Goal: Transaction & Acquisition: Purchase product/service

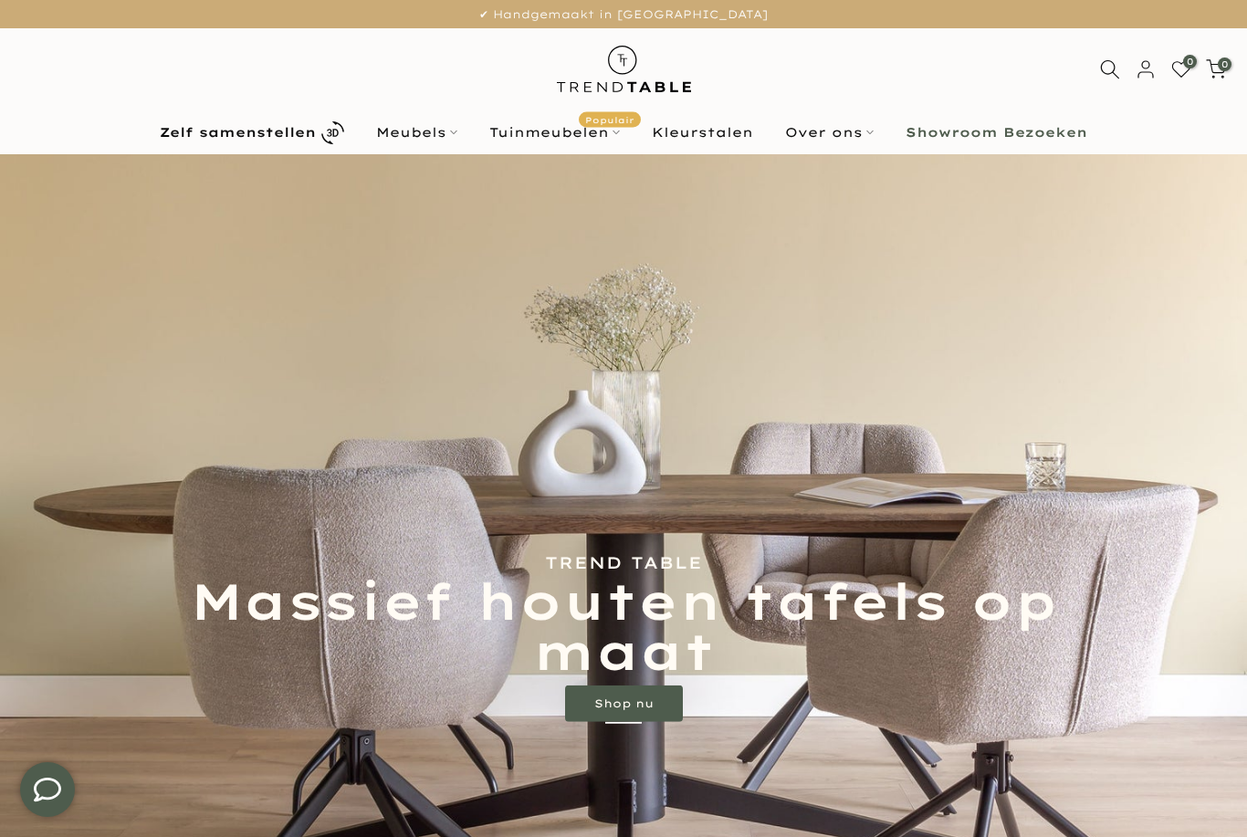
click at [584, 135] on link "Tuinmeubelen Populair" at bounding box center [555, 132] width 163 height 22
click at [598, 139] on link "Tuinmeubelen Populair" at bounding box center [555, 132] width 163 height 22
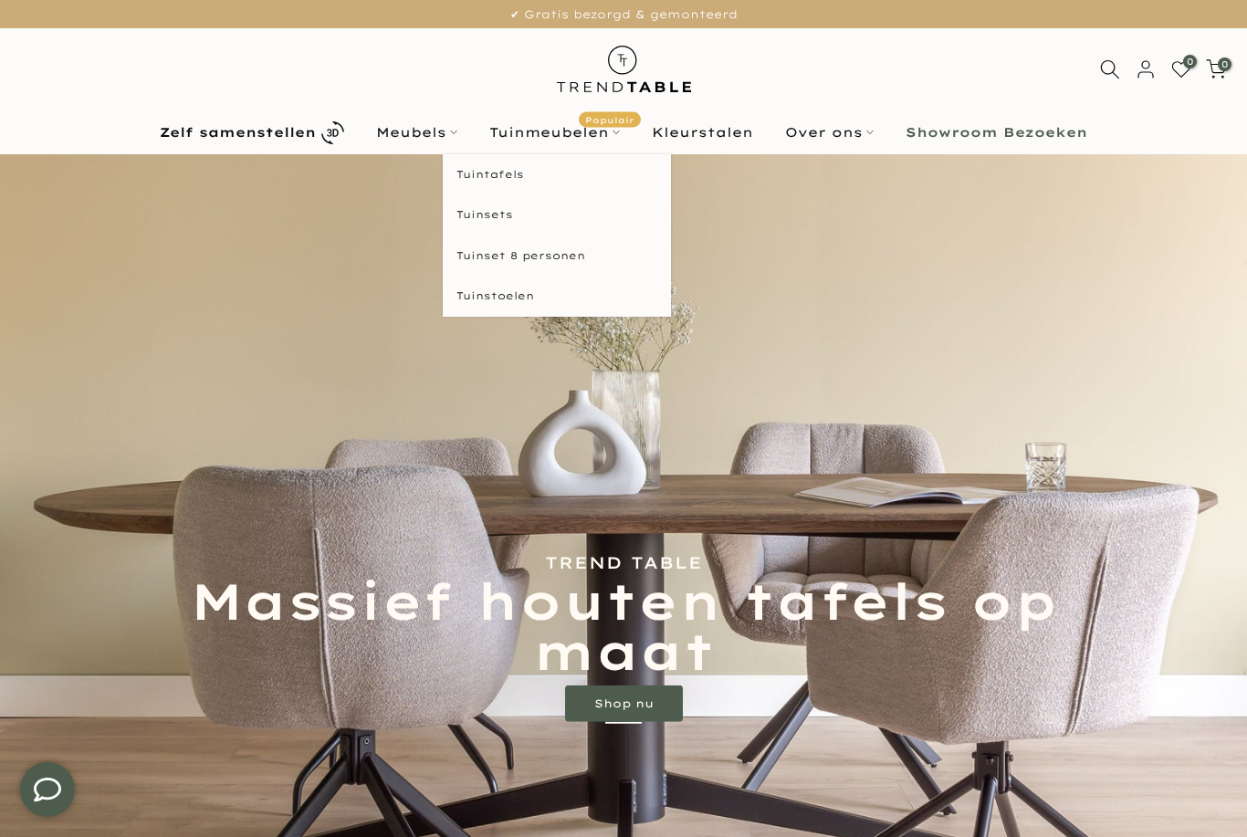
click at [498, 214] on link "Tuinsets" at bounding box center [557, 215] width 228 height 41
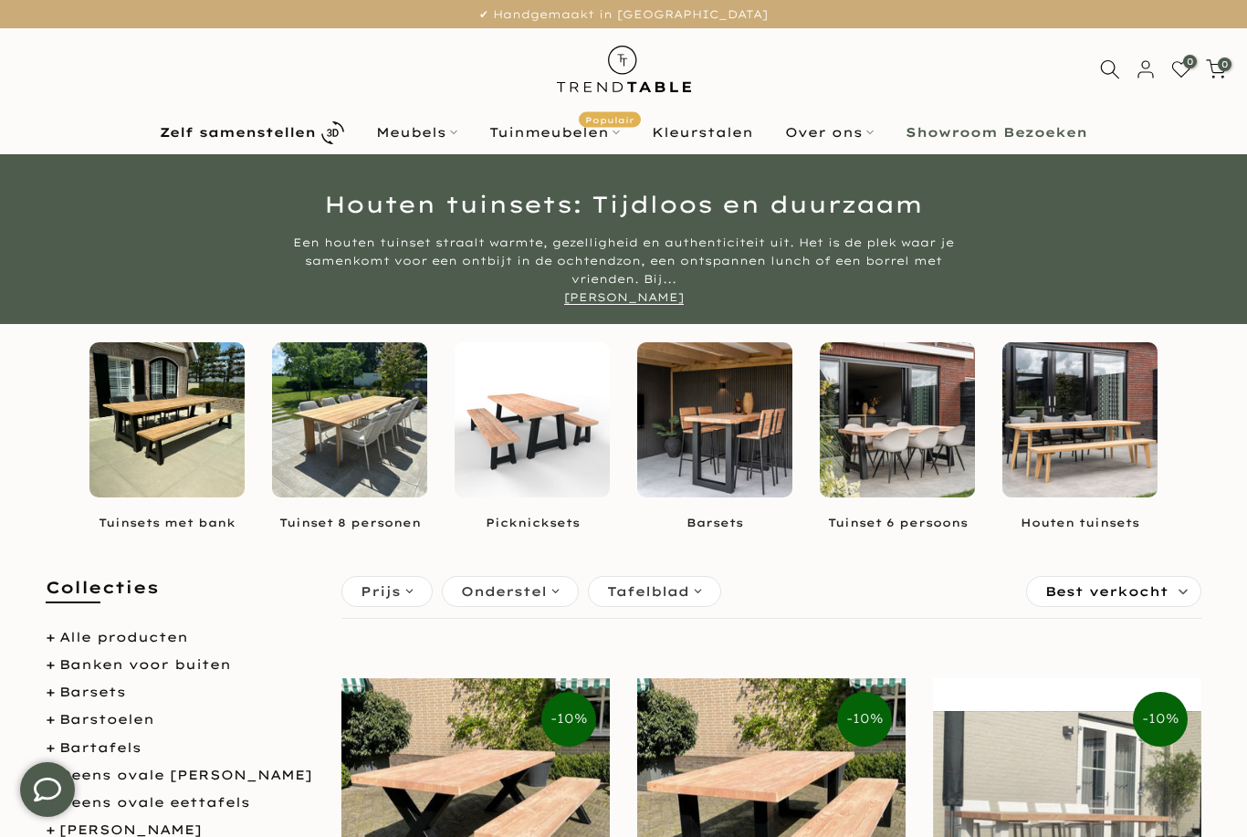
click at [543, 480] on img at bounding box center [532, 419] width 155 height 155
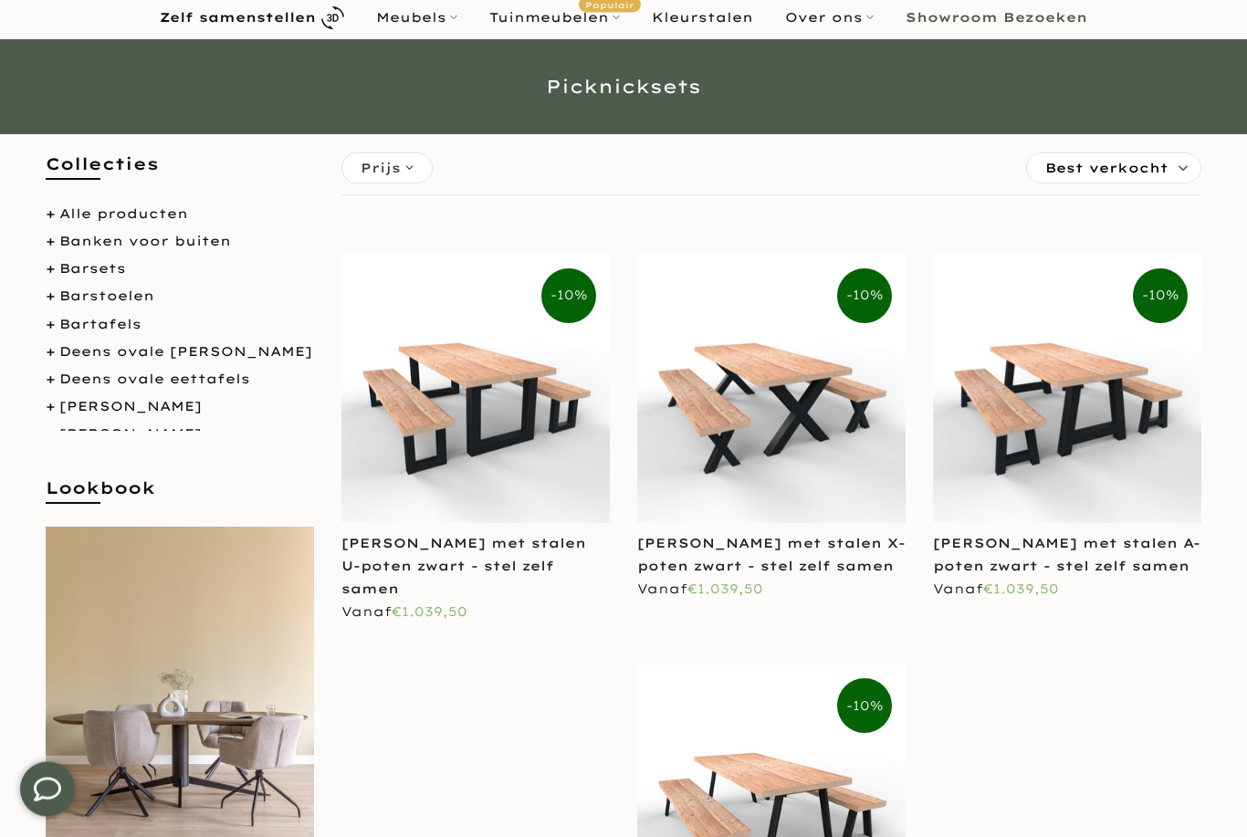
scroll to position [117, 0]
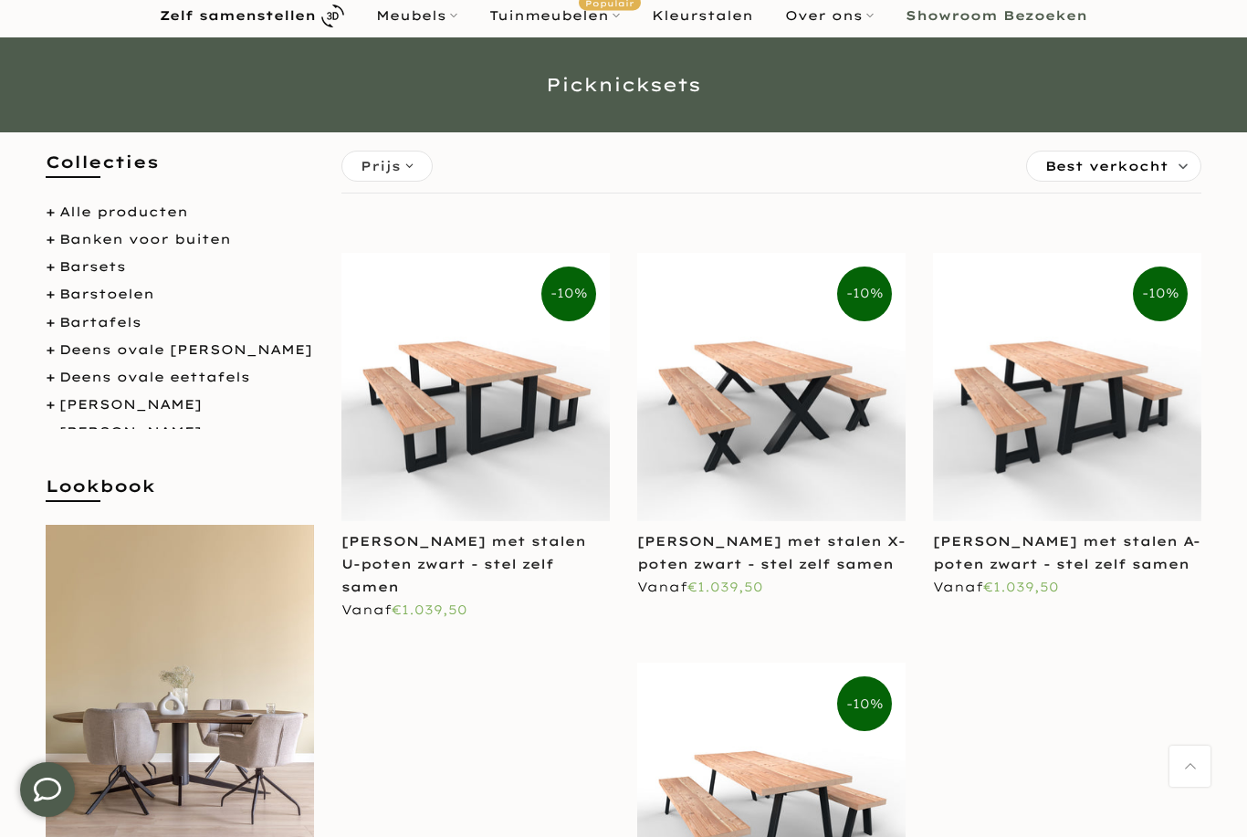
click at [1089, 447] on img at bounding box center [1067, 387] width 268 height 268
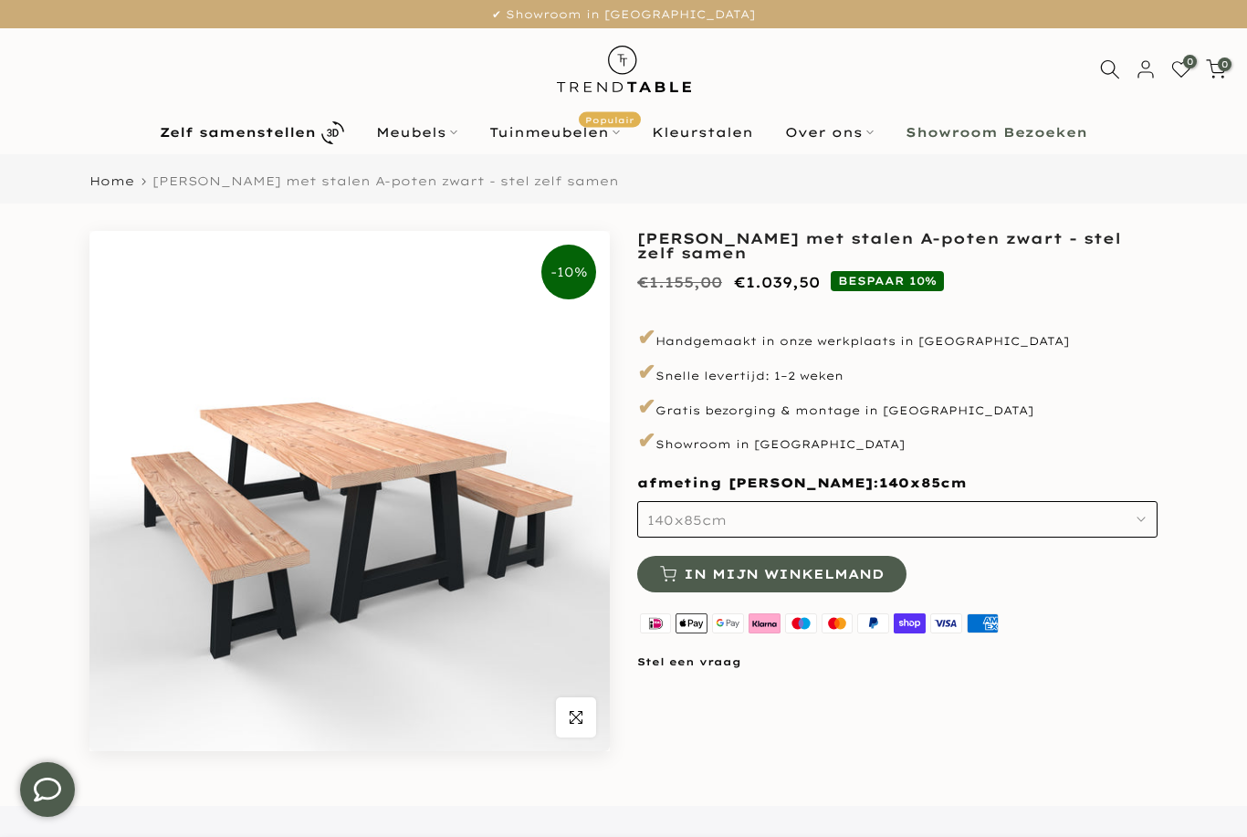
click at [779, 518] on button "140x85cm" at bounding box center [897, 519] width 521 height 37
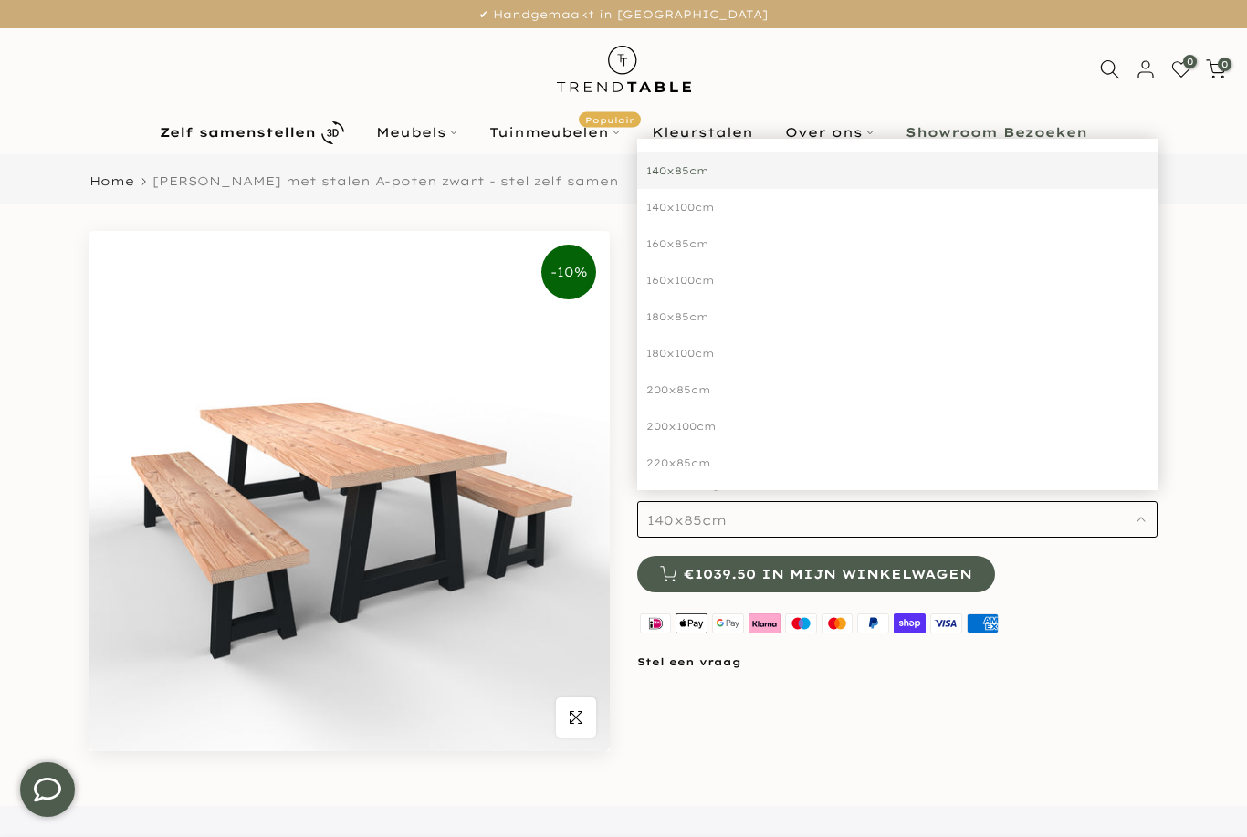
click at [689, 433] on div "200x100cm" at bounding box center [897, 426] width 521 height 37
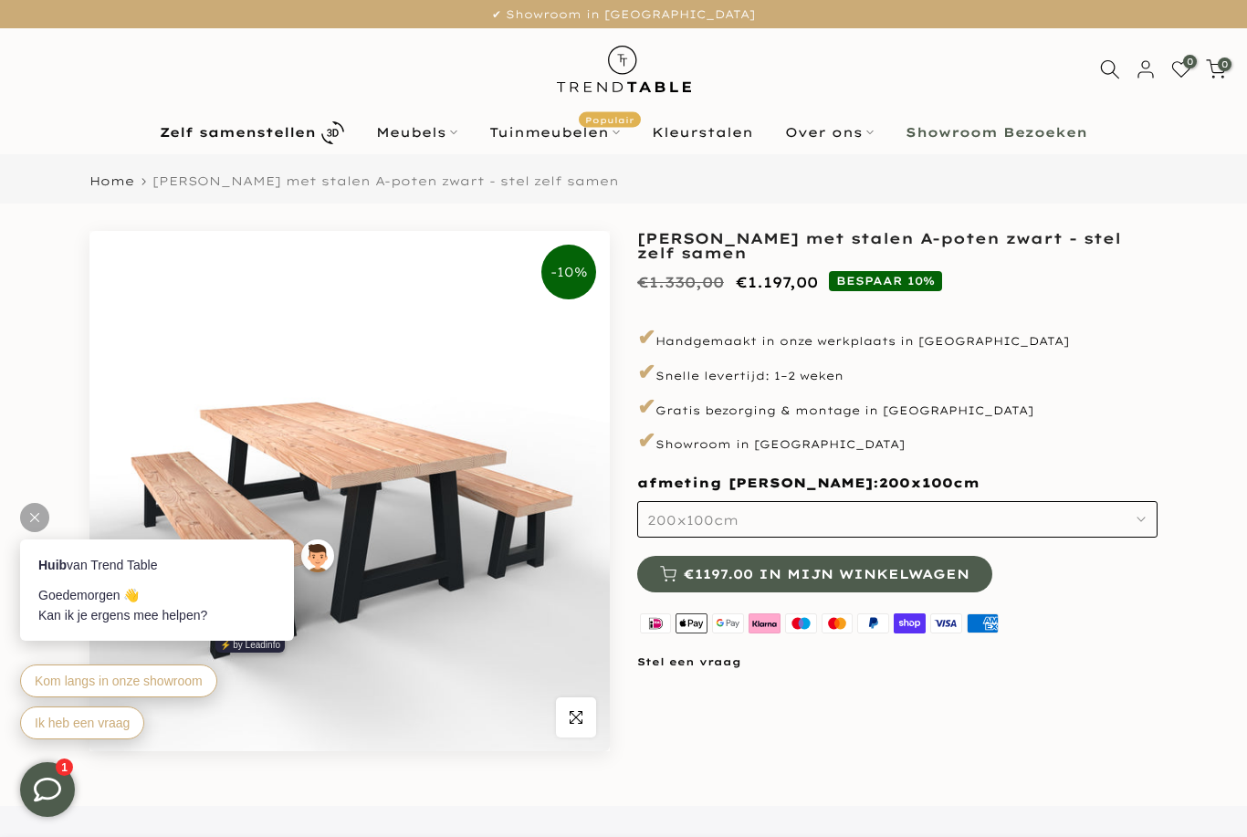
click at [564, 139] on link "Tuinmeubelen Populair" at bounding box center [555, 132] width 163 height 22
click at [567, 127] on link "Tuinmeubelen Populair" at bounding box center [555, 132] width 163 height 22
click at [498, 223] on link "Tuinsets" at bounding box center [557, 215] width 228 height 41
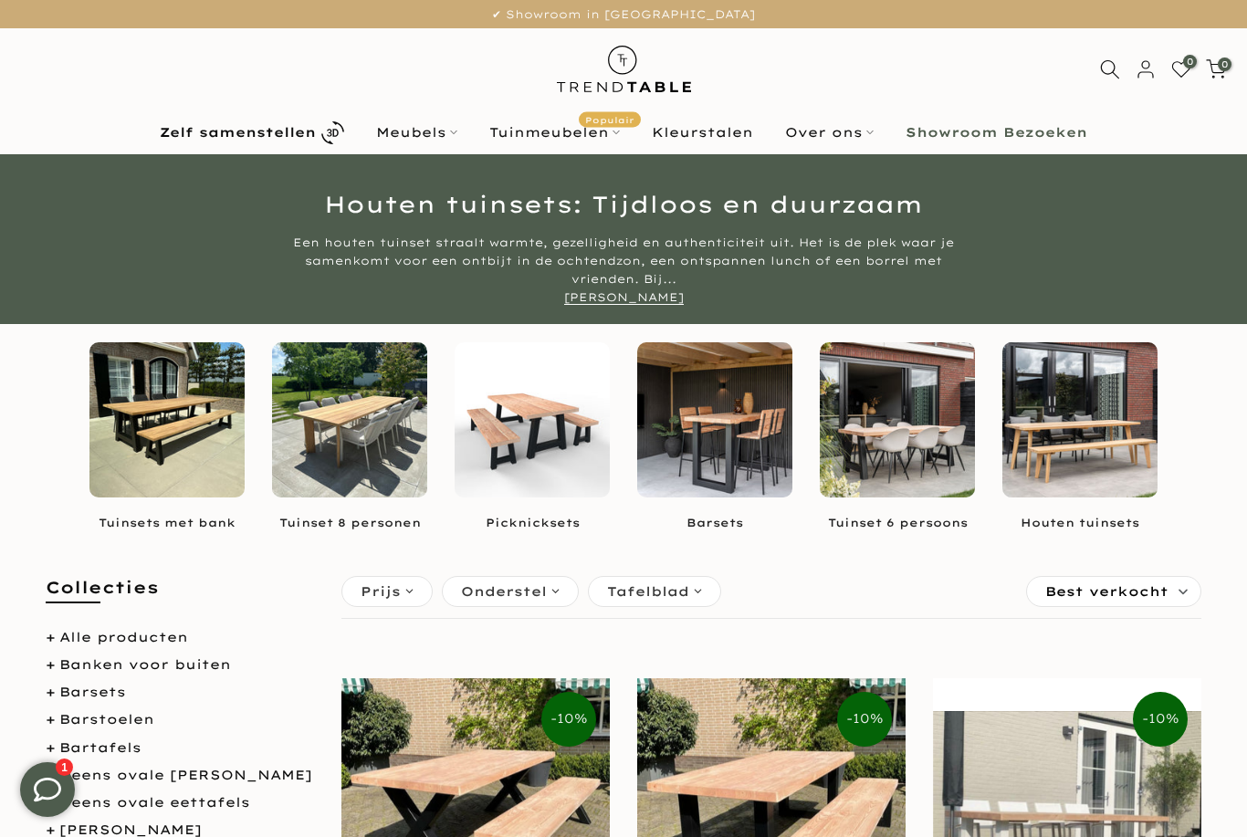
click at [257, 136] on b "Zelf samenstellen" at bounding box center [238, 132] width 156 height 13
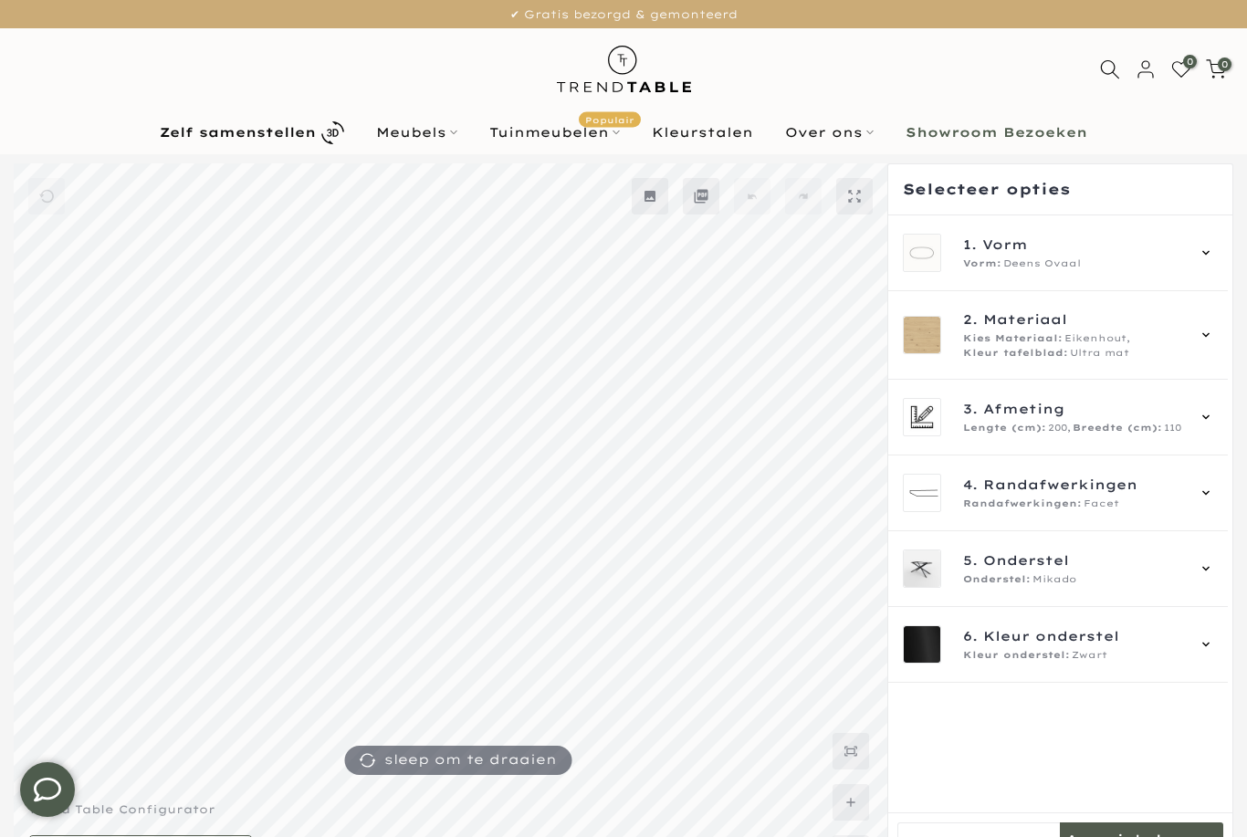
click at [1205, 256] on div "1. Vorm Vorm: Deens Ovaal" at bounding box center [1058, 253] width 310 height 38
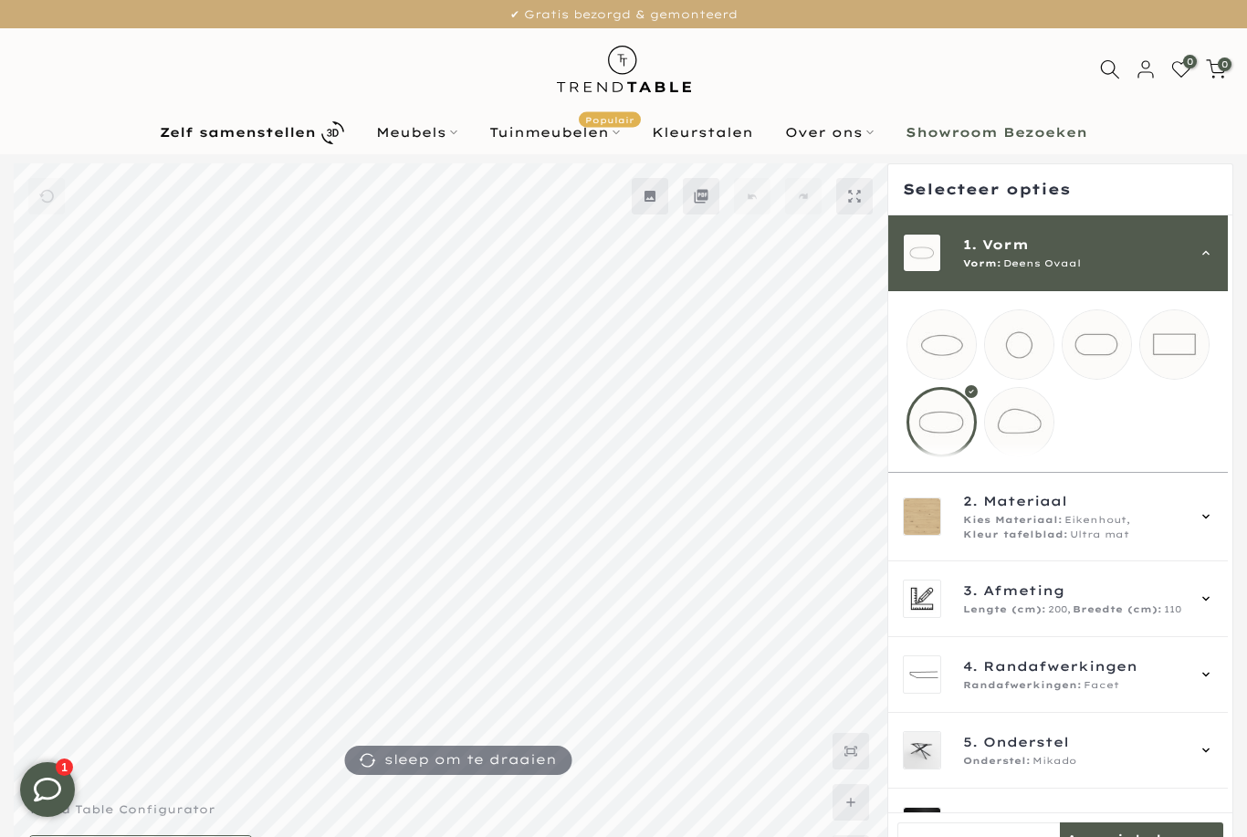
click at [1183, 341] on mmq-loader at bounding box center [1175, 344] width 68 height 68
click at [1046, 531] on div "2. Materiaal Kies Materiaal: Eikenhout, Kleur tafelblad: Ultra mat" at bounding box center [1073, 516] width 221 height 51
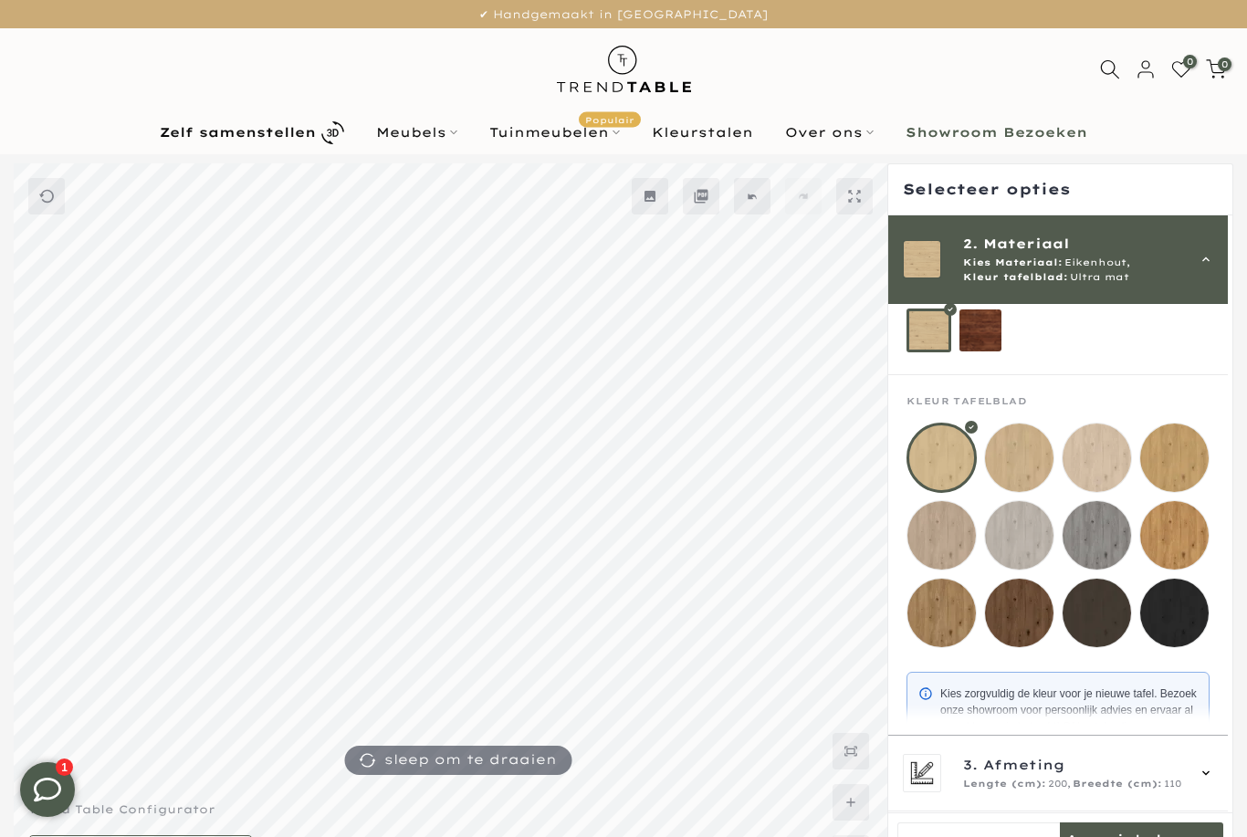
scroll to position [119, 0]
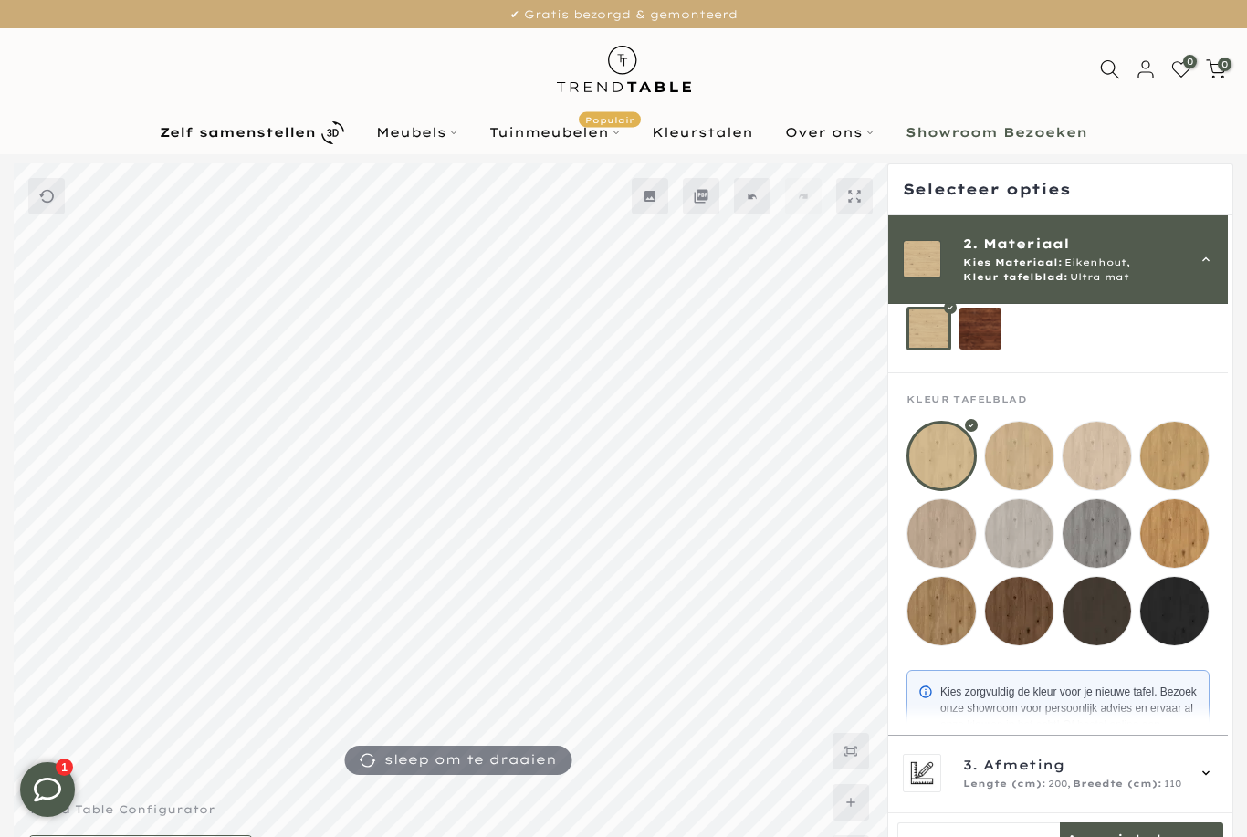
click at [1180, 460] on mmq-loader at bounding box center [1175, 456] width 68 height 68
click at [1194, 551] on mmq-loader at bounding box center [1175, 534] width 68 height 68
click at [953, 634] on mmq-loader at bounding box center [942, 611] width 68 height 68
click at [1010, 636] on mmq-loader at bounding box center [1019, 611] width 68 height 68
click at [1200, 447] on mmq-loader at bounding box center [1175, 456] width 68 height 68
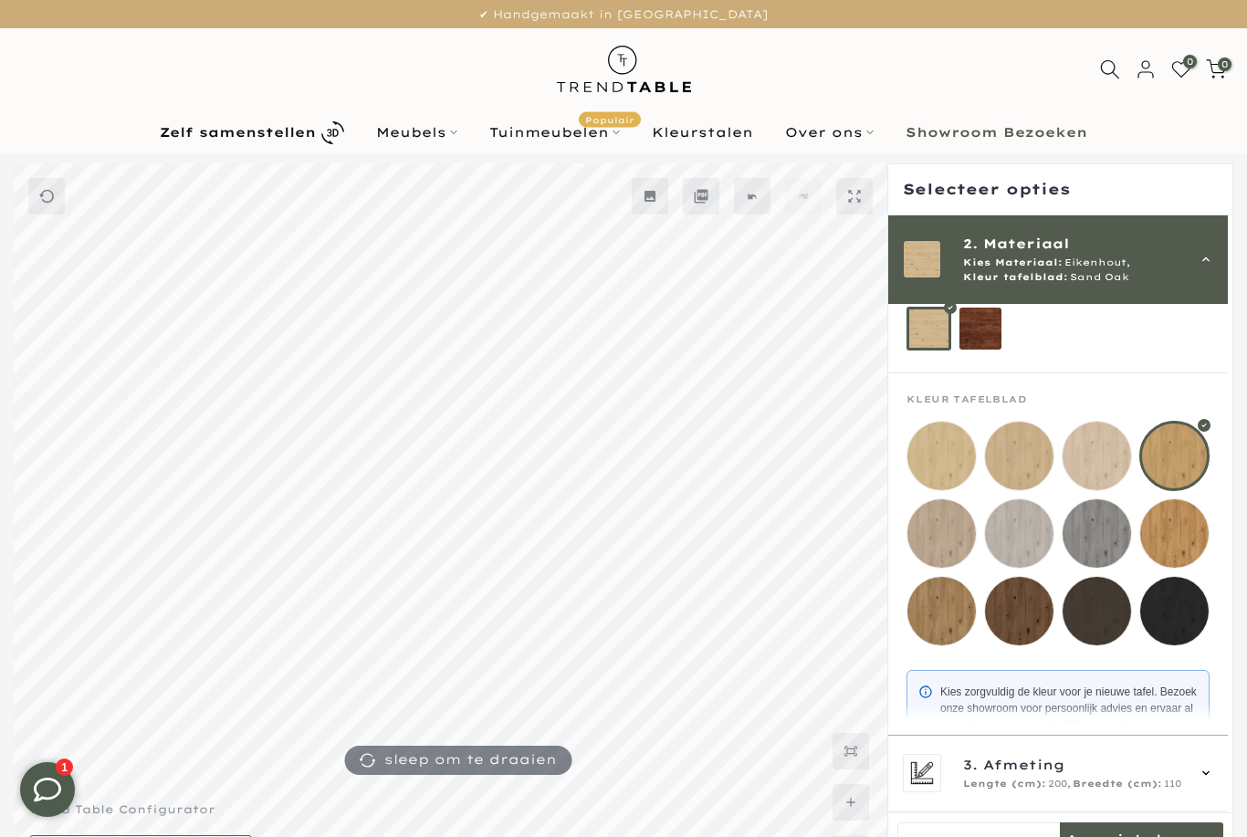
click at [1030, 456] on mmq-loader at bounding box center [1019, 456] width 68 height 68
click at [962, 462] on mmq-loader at bounding box center [942, 456] width 68 height 68
click at [1196, 463] on mmq-loader at bounding box center [1175, 456] width 68 height 68
click at [439, 143] on link "Meubels" at bounding box center [417, 132] width 113 height 22
click at [546, 134] on link "Tuinmeubelen Populair" at bounding box center [555, 132] width 163 height 22
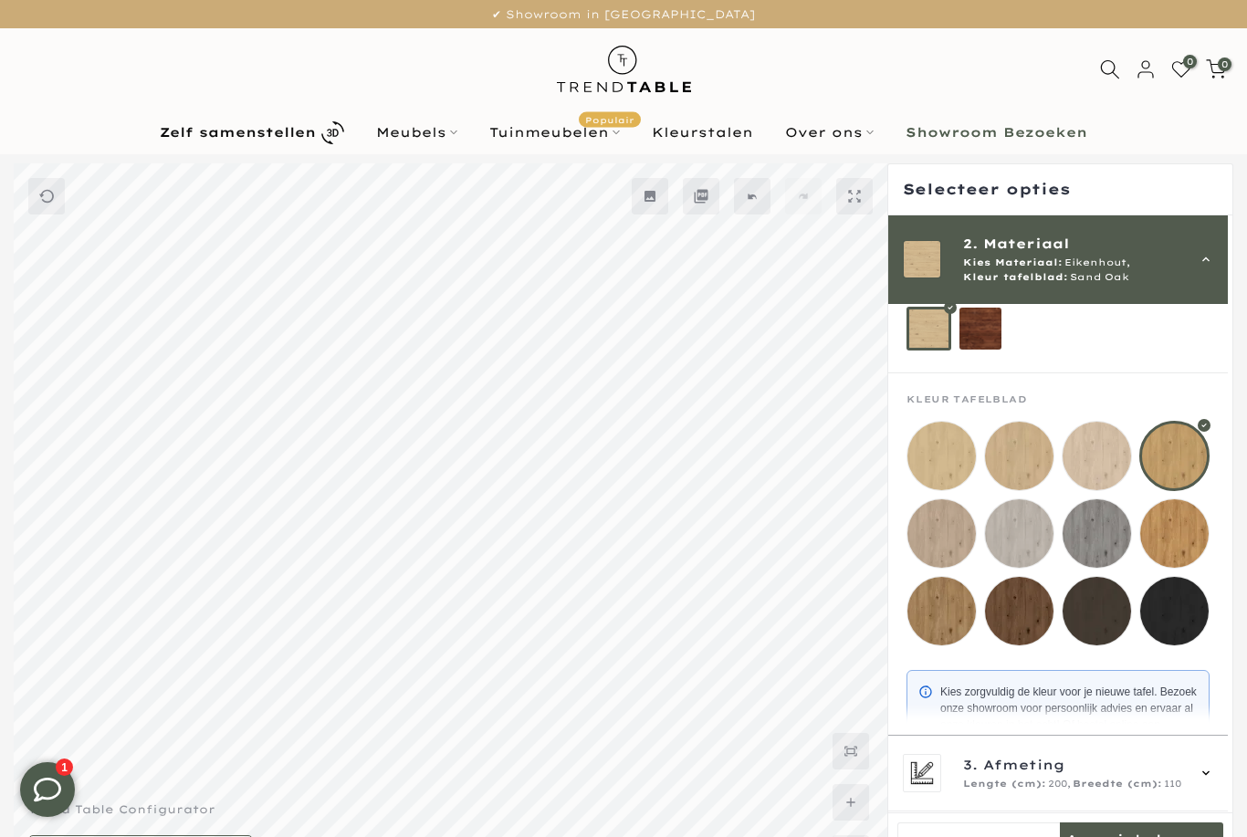
click at [563, 130] on link "Tuinmeubelen Populair" at bounding box center [555, 132] width 163 height 22
click at [516, 264] on link "Tuinset 8 personen" at bounding box center [557, 256] width 228 height 41
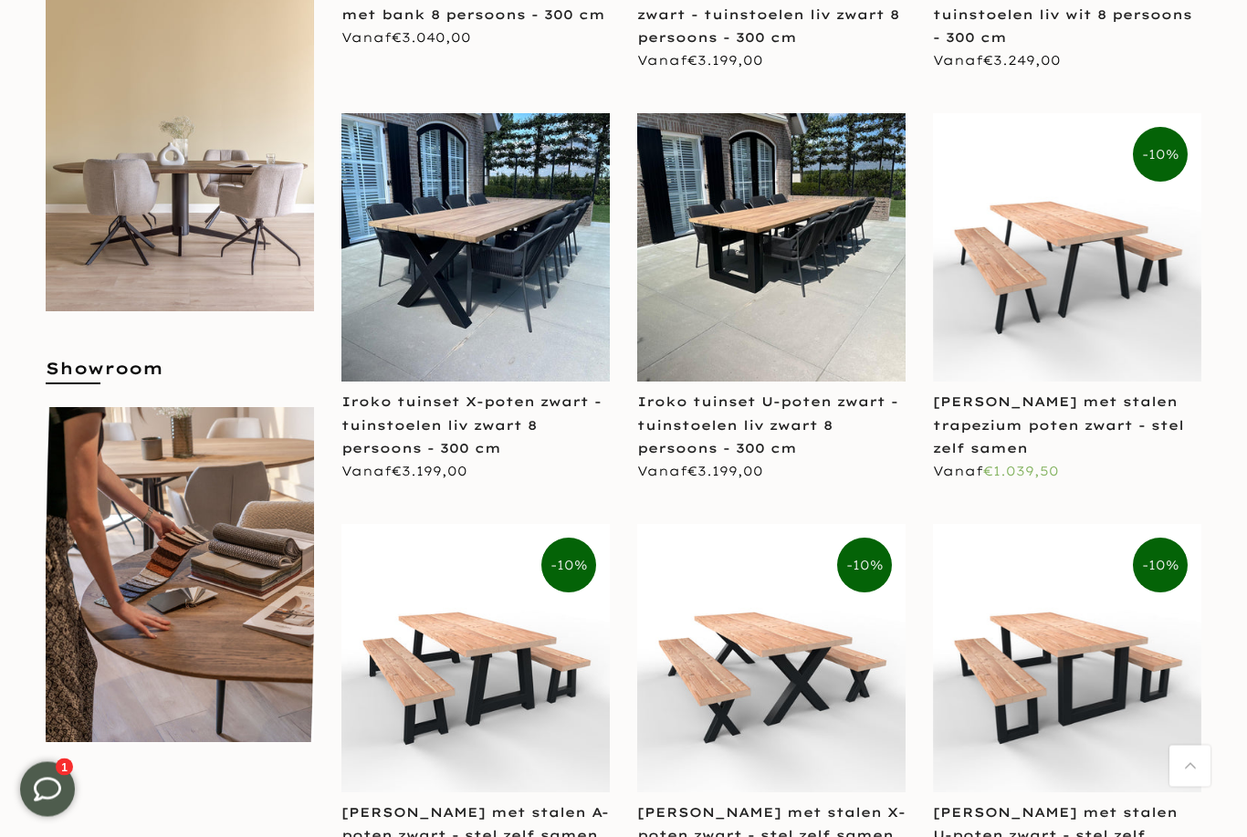
scroll to position [740, 0]
click at [441, 745] on img at bounding box center [476, 658] width 268 height 268
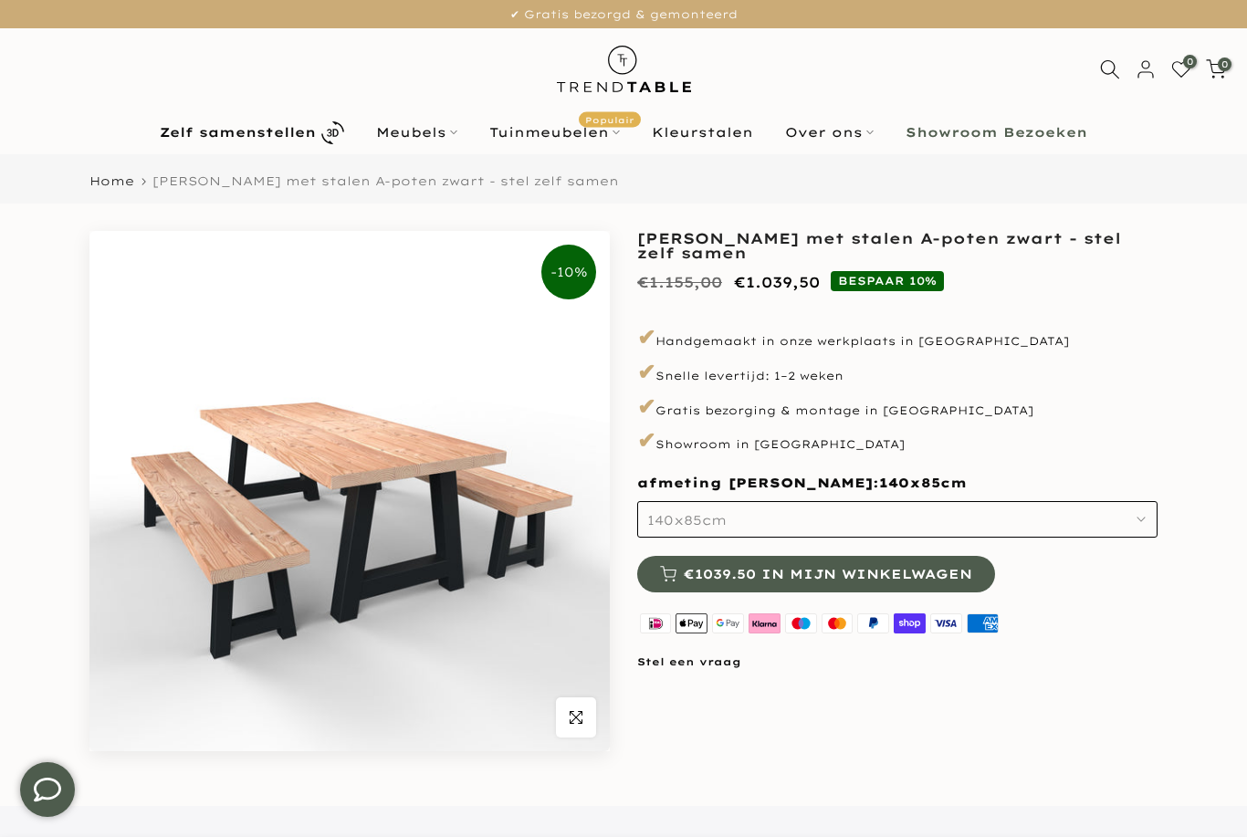
click at [1135, 515] on button "140x85cm" at bounding box center [897, 519] width 521 height 37
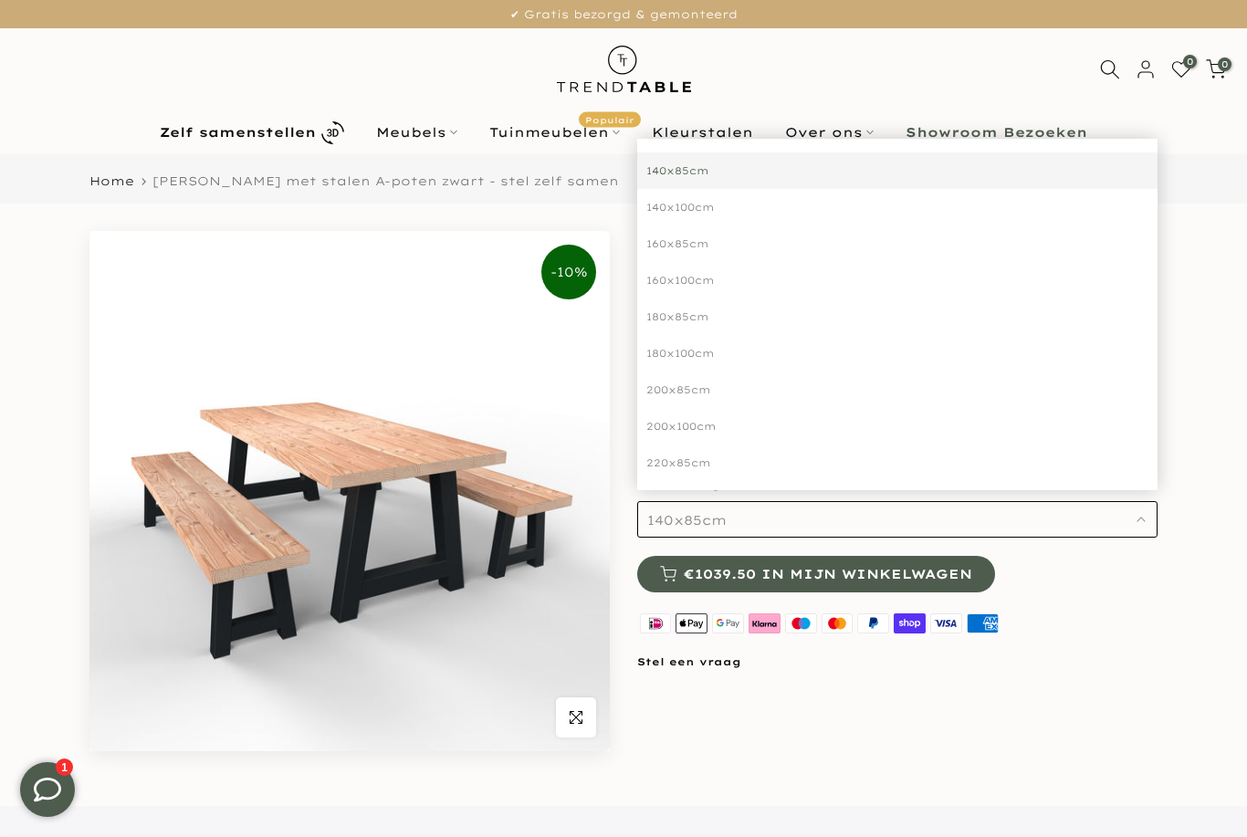
click at [957, 426] on div "200x100cm" at bounding box center [897, 426] width 521 height 37
